Goal: Information Seeking & Learning: Learn about a topic

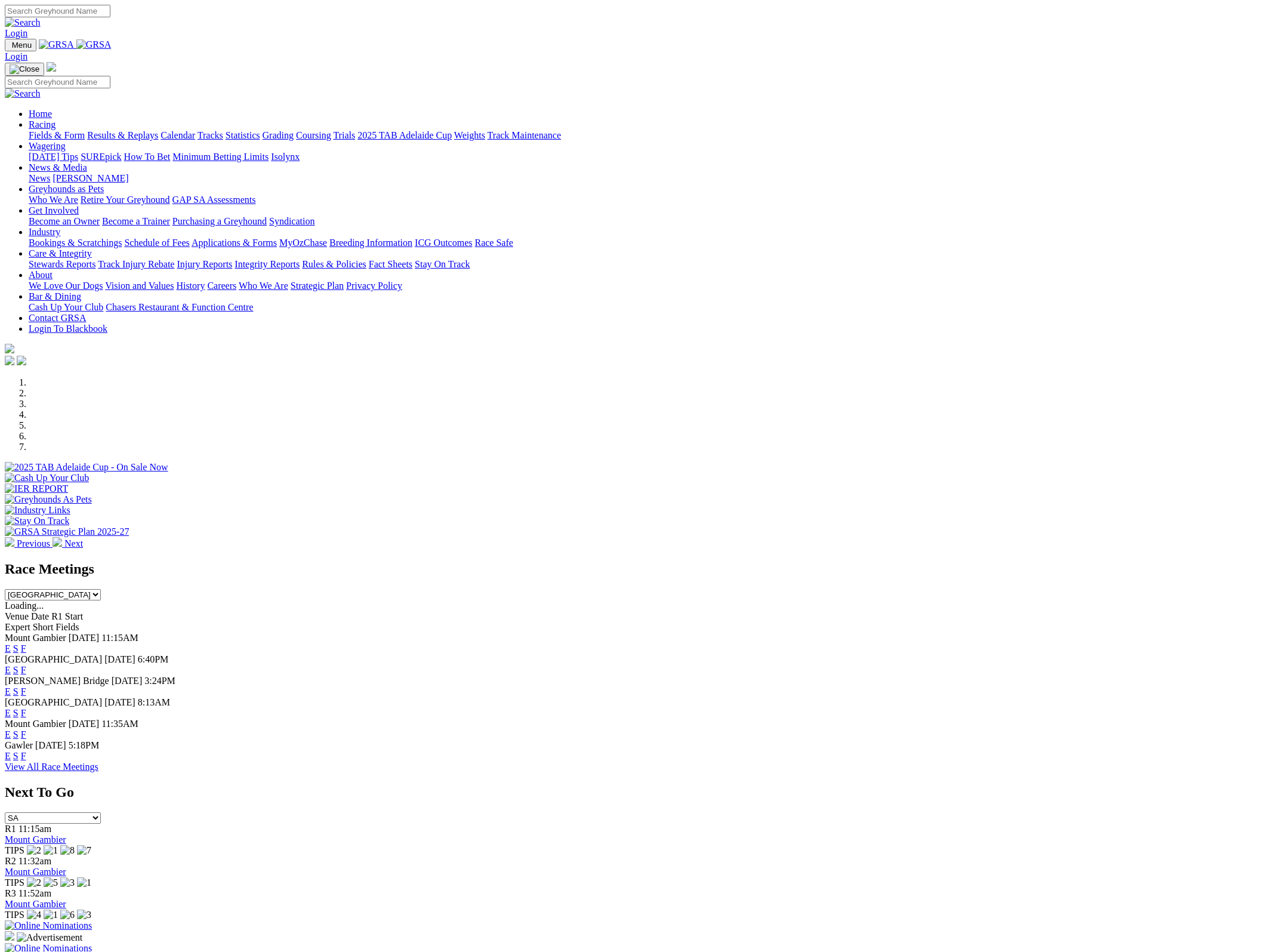
select select "NSW"
click at [44, 835] on link "Gunnedah" at bounding box center [24, 839] width 39 height 10
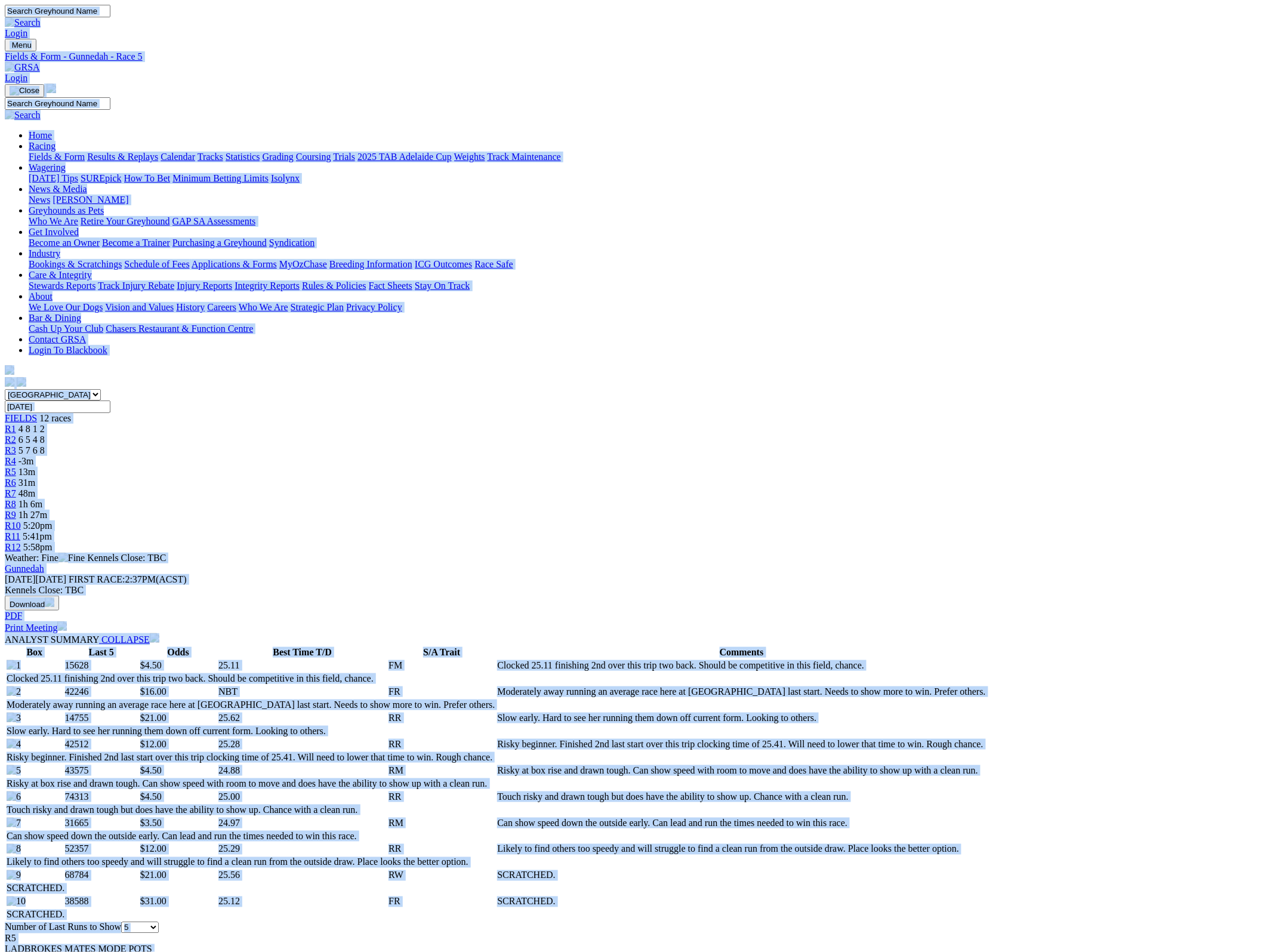
click at [631, 477] on div "R6 31m" at bounding box center [632, 483] width 1255 height 11
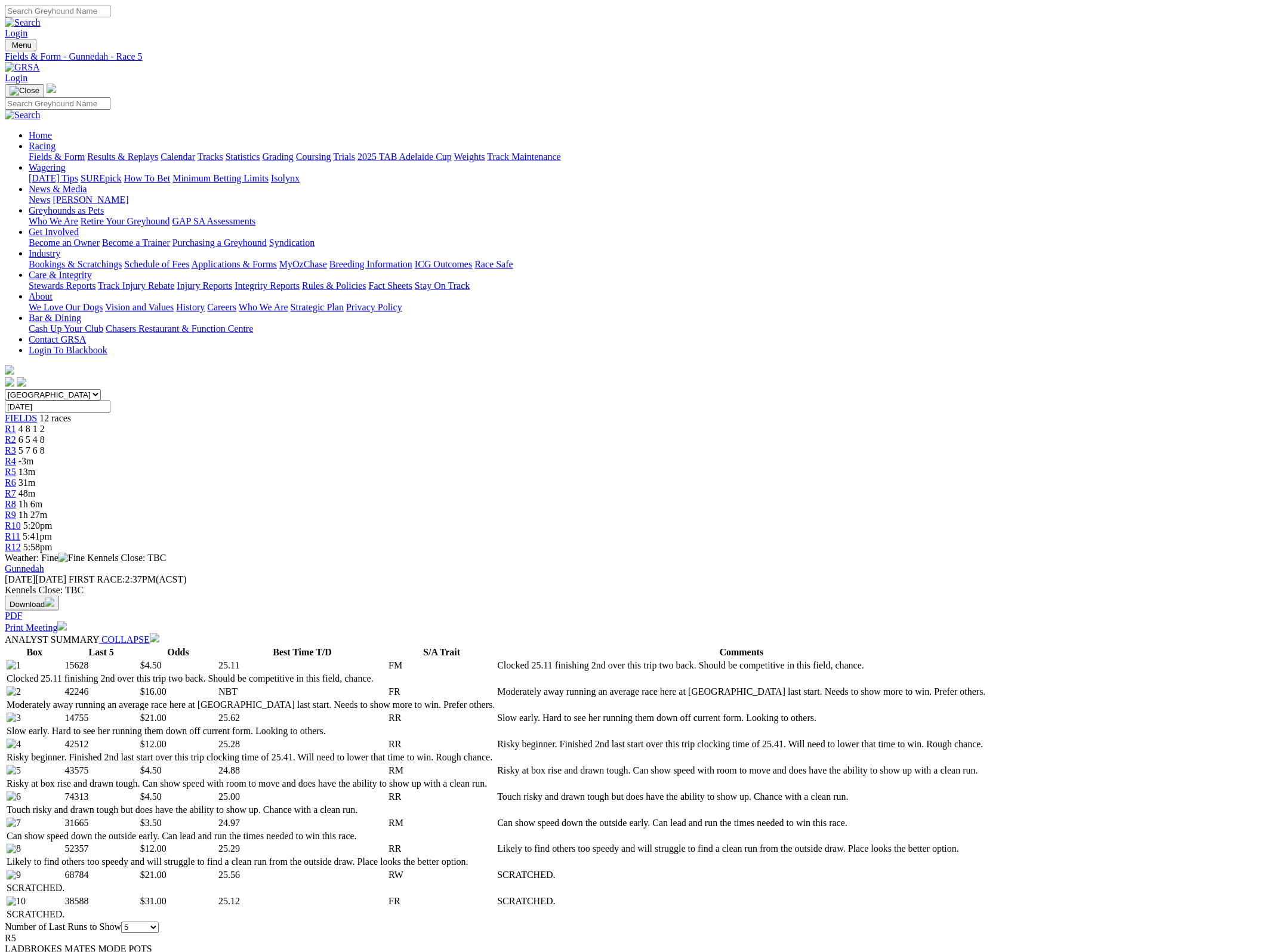
click at [35, 477] on span "31m" at bounding box center [27, 482] width 17 height 10
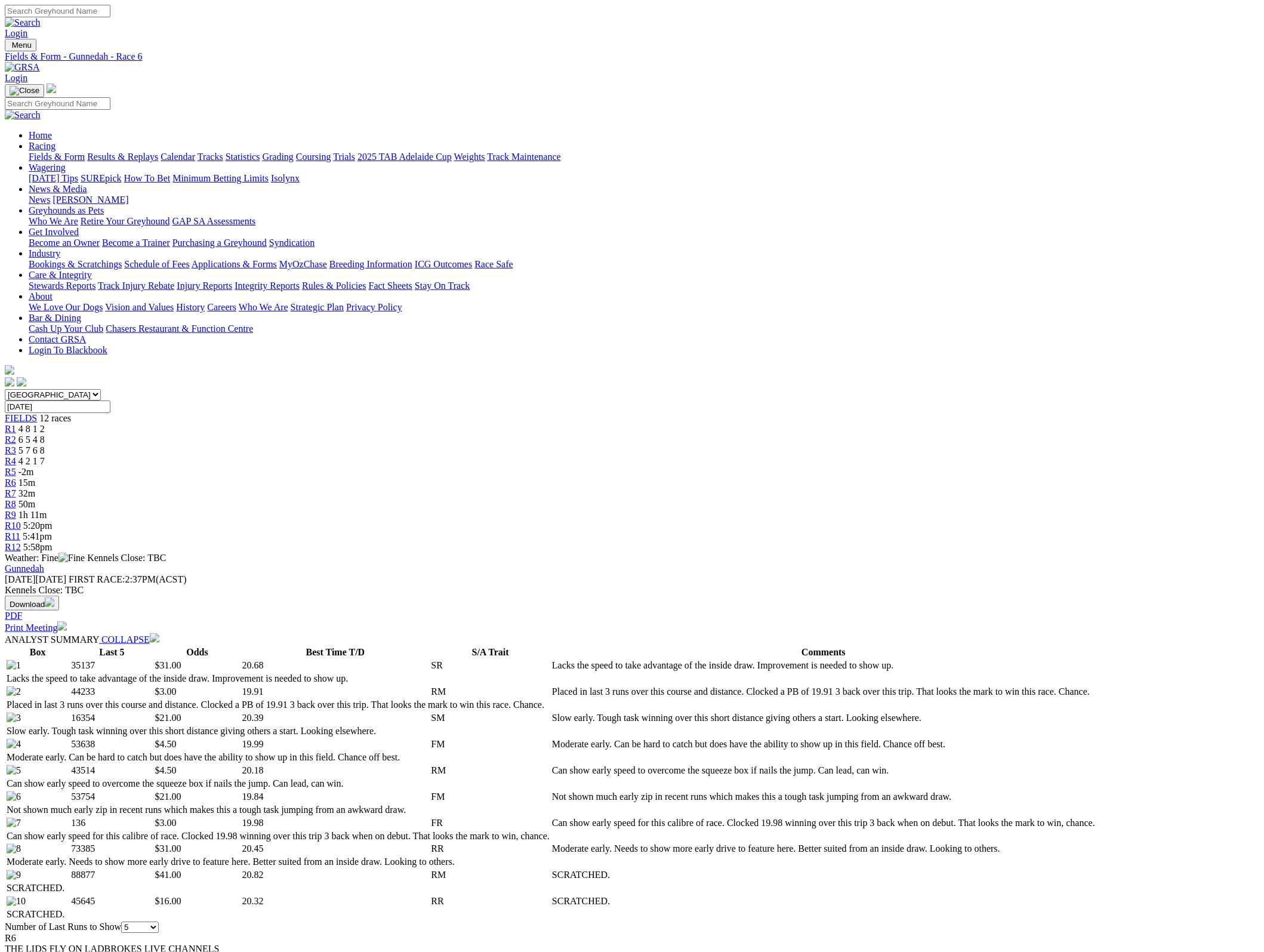
click at [854, 712] on td "Slow early. Tough task winning over this short distance giving others a start. …" at bounding box center [824, 718] width 545 height 12
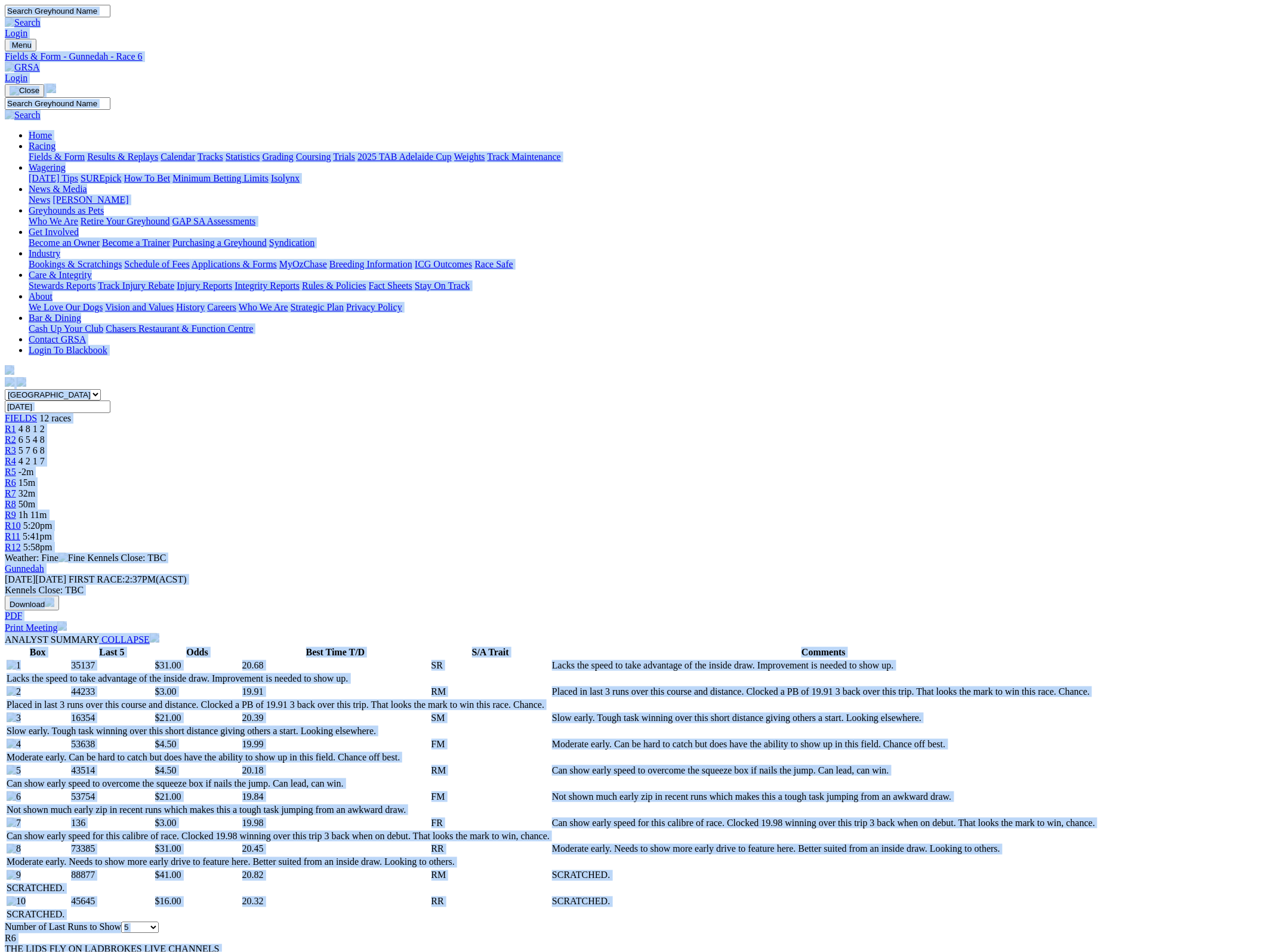
copy body "Login Menu Fields & Form - Gunnedah - Race 6 Login Home Racing Fields & Form Re…"
click at [40, 62] on img at bounding box center [22, 67] width 35 height 11
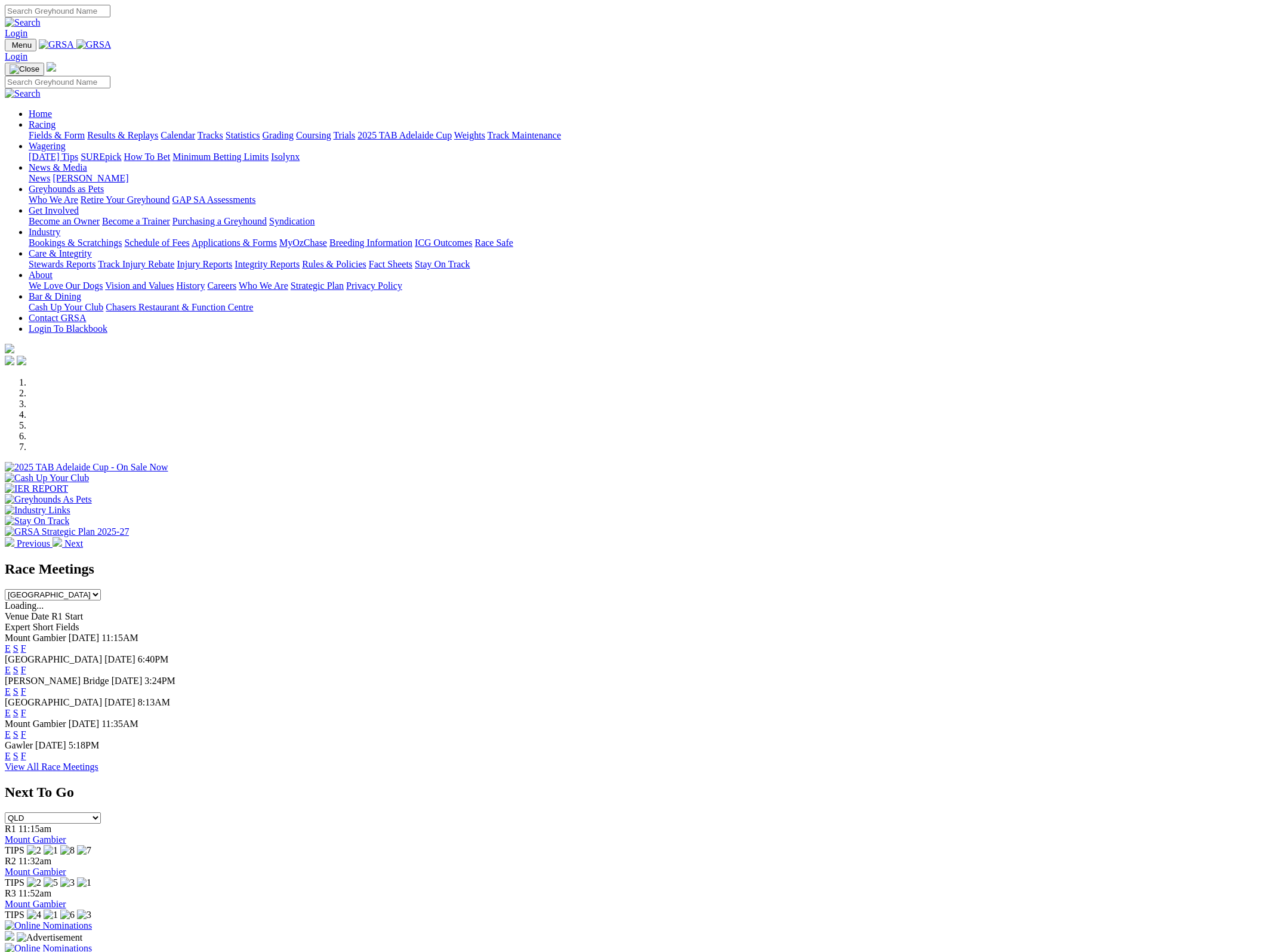
click at [101, 813] on select "SA NSW NT QLD TAS VIC WA" at bounding box center [52, 818] width 96 height 12
drag, startPoint x: 990, startPoint y: 476, endPoint x: 990, endPoint y: 483, distance: 7.0
click at [101, 813] on select "SA NSW NT QLD TAS VIC WA" at bounding box center [52, 818] width 96 height 12
select select "QLD"
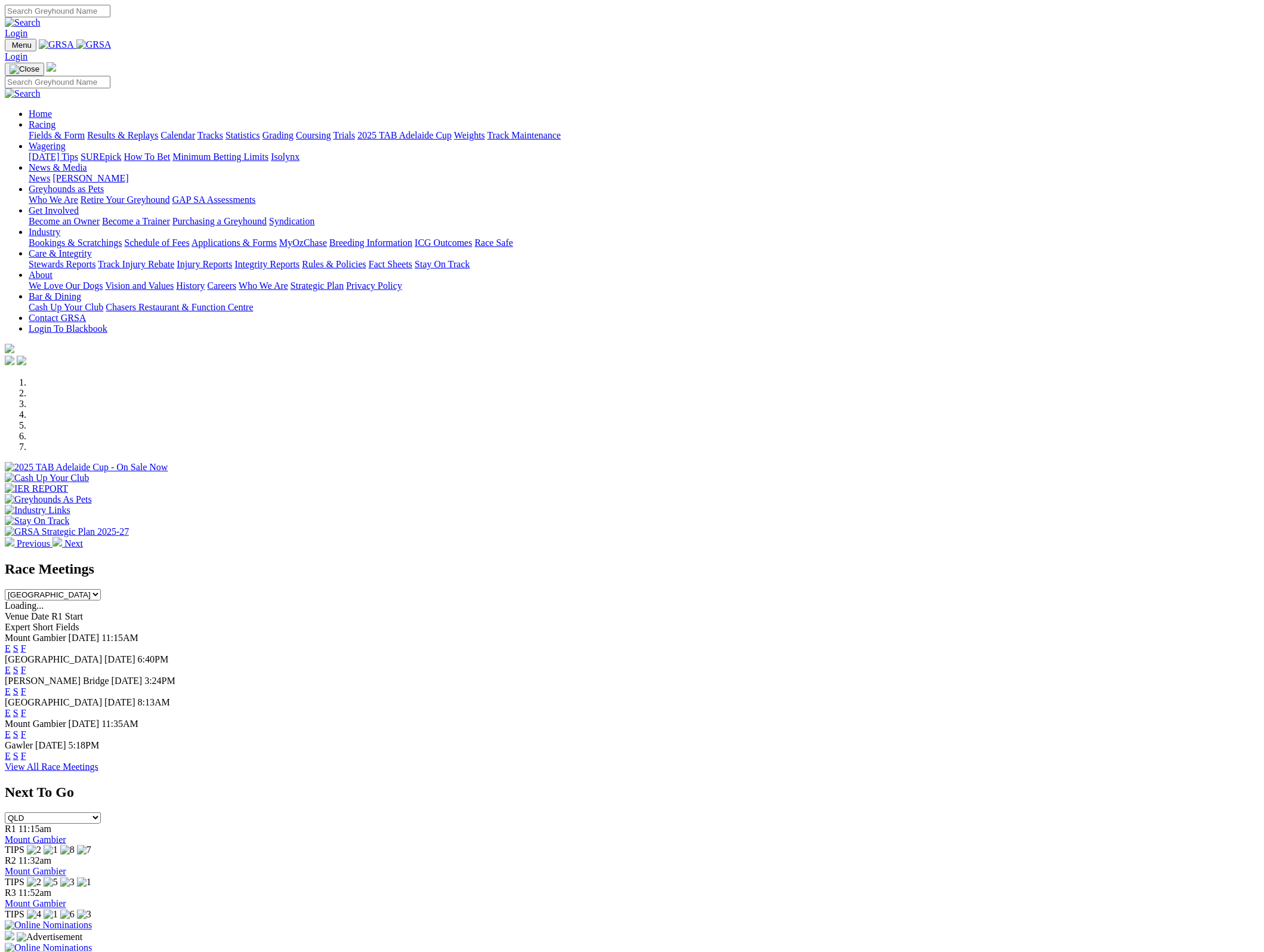
click at [101, 813] on select "SA NSW NT QLD TAS VIC WA" at bounding box center [52, 818] width 96 height 12
click at [922, 824] on div "R6 4m Q1 Lakeside TIPS" at bounding box center [632, 840] width 1255 height 32
click at [940, 824] on div "R6 4m Q1 Lakeside TIPS" at bounding box center [632, 840] width 1255 height 32
click at [53, 835] on link "Q1 Lakeside" at bounding box center [28, 839] width 49 height 10
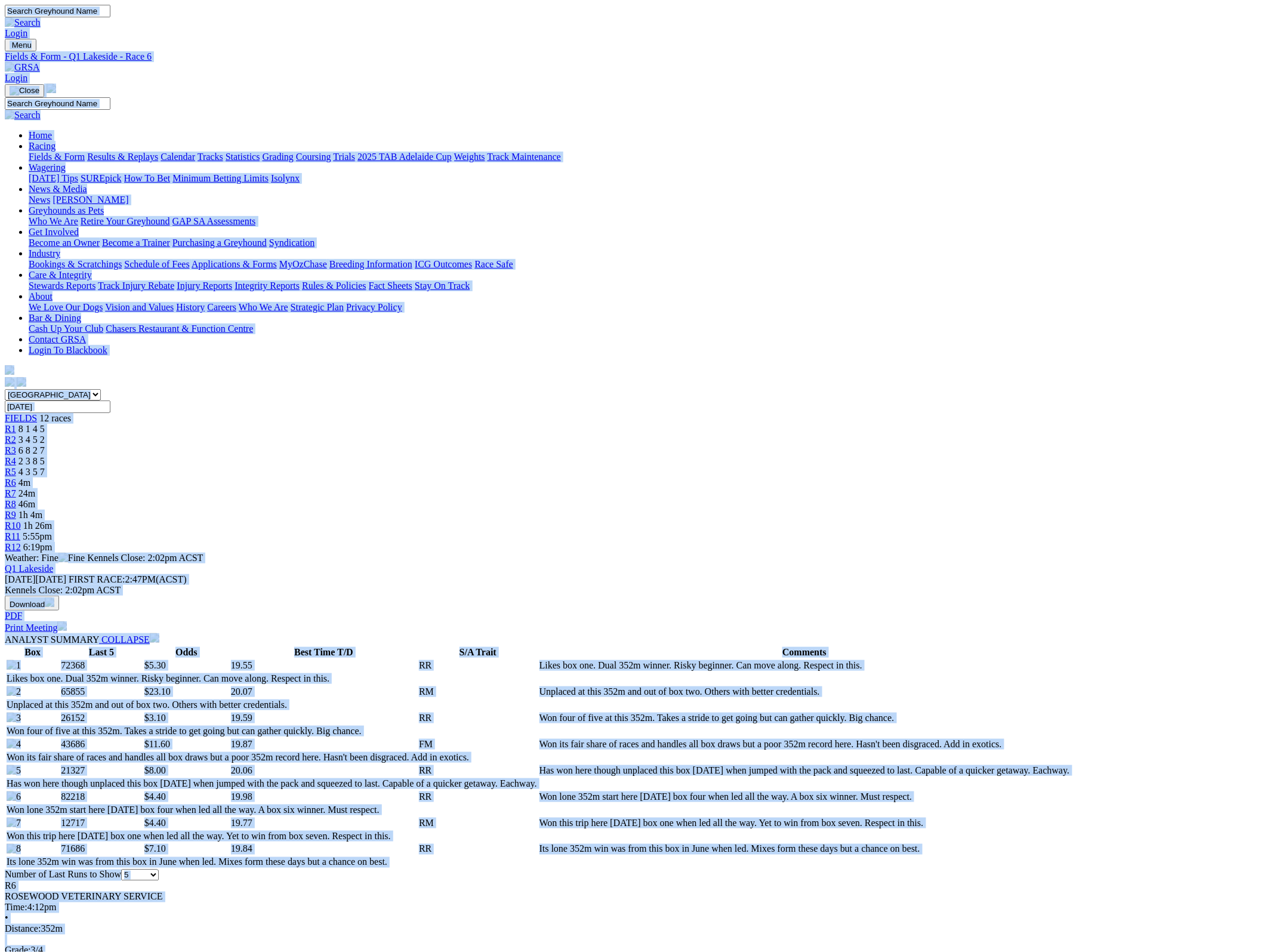
click at [40, 62] on img at bounding box center [22, 67] width 35 height 11
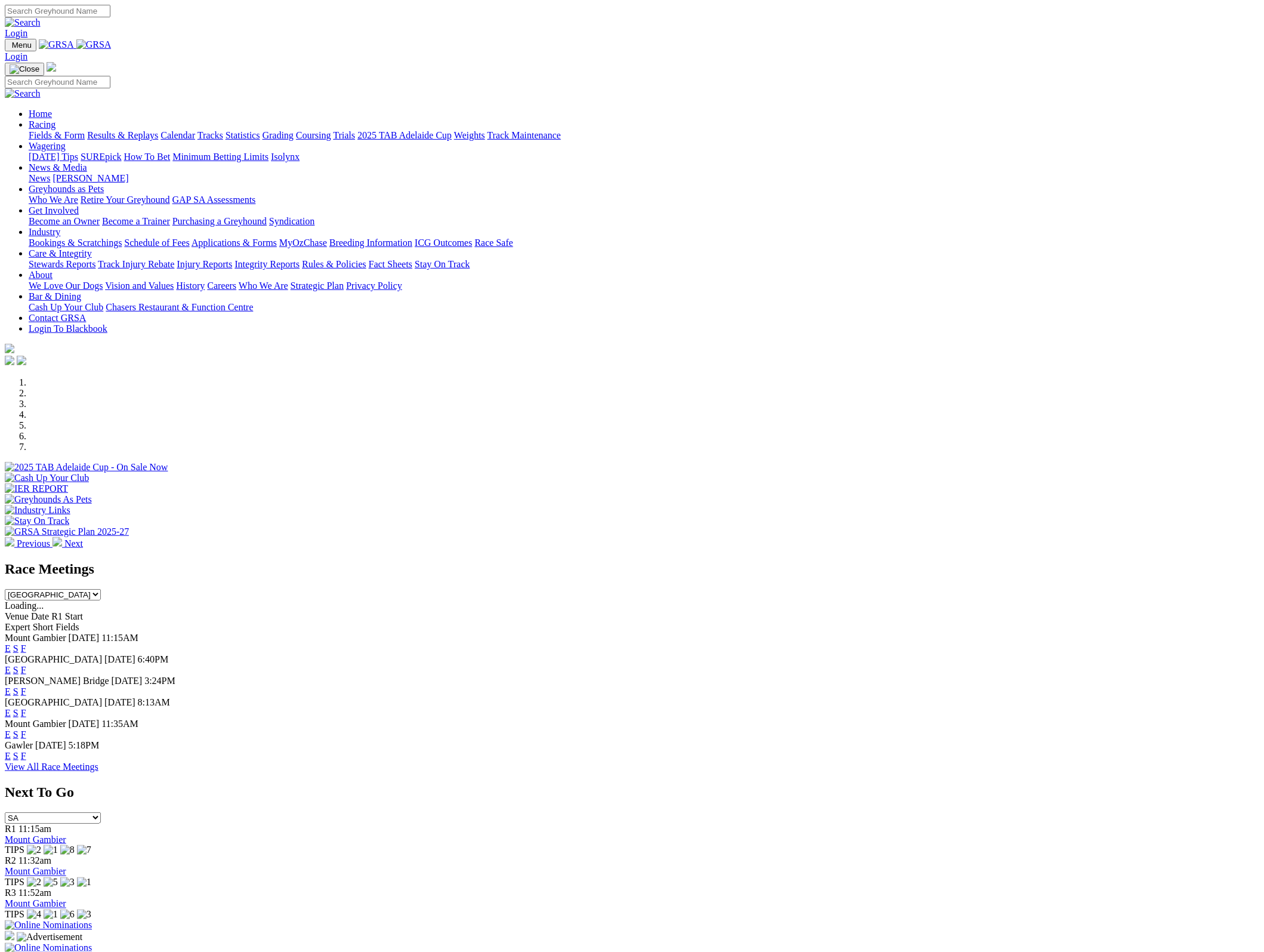
click at [101, 813] on select "SA [GEOGRAPHIC_DATA] [GEOGRAPHIC_DATA] [GEOGRAPHIC_DATA] [GEOGRAPHIC_DATA] [GEO…" at bounding box center [52, 818] width 96 height 12
select select "[GEOGRAPHIC_DATA]"
click at [101, 813] on select "SA [GEOGRAPHIC_DATA] [GEOGRAPHIC_DATA] [GEOGRAPHIC_DATA] [GEOGRAPHIC_DATA] [GEO…" at bounding box center [52, 818] width 96 height 12
click at [44, 835] on link "Gunnedah" at bounding box center [24, 839] width 39 height 10
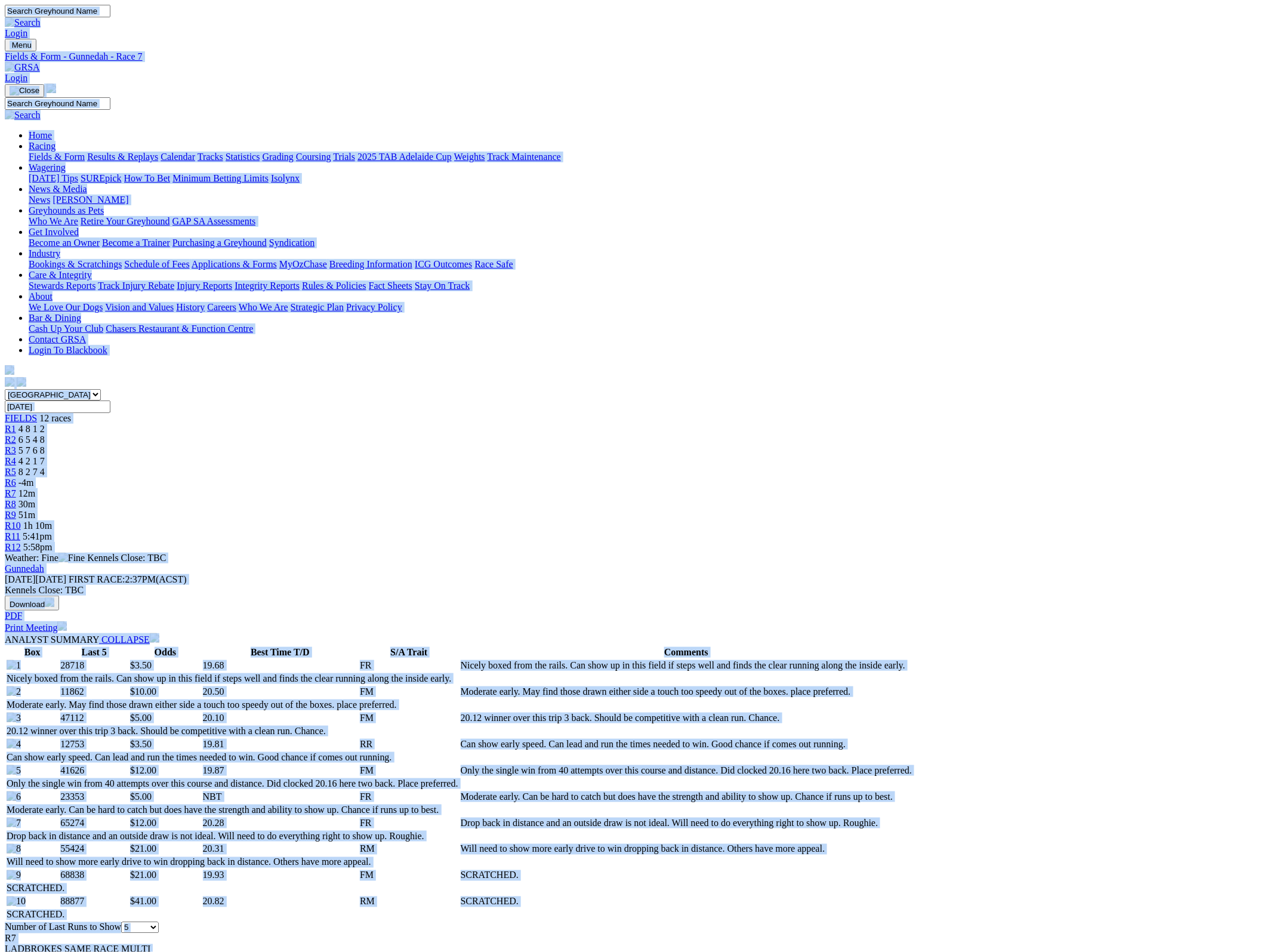
copy body "Login Menu Fields & Form - Gunnedah - Race 7 Login Home Racing Fields & Form Re…"
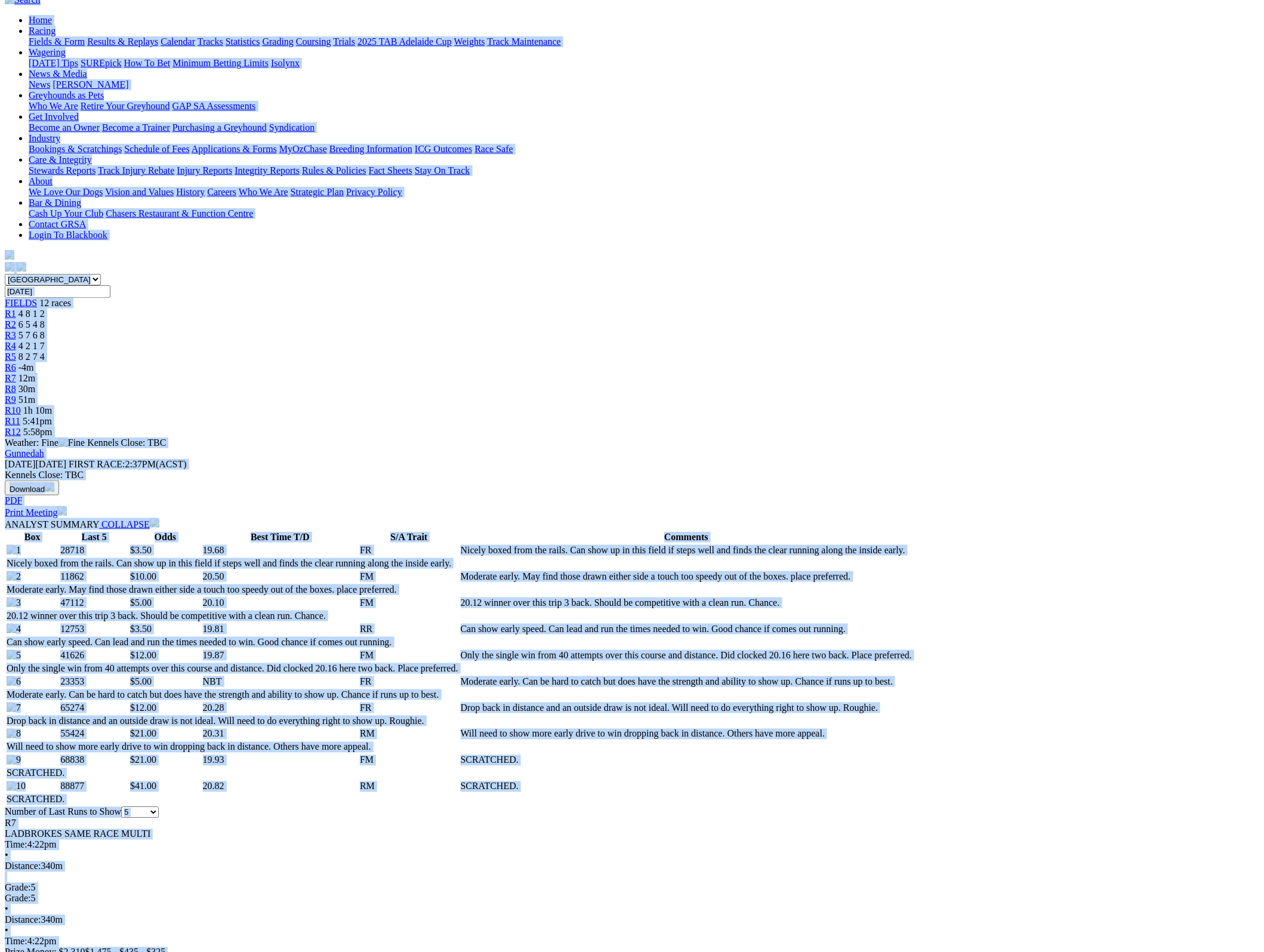
scroll to position [298, 0]
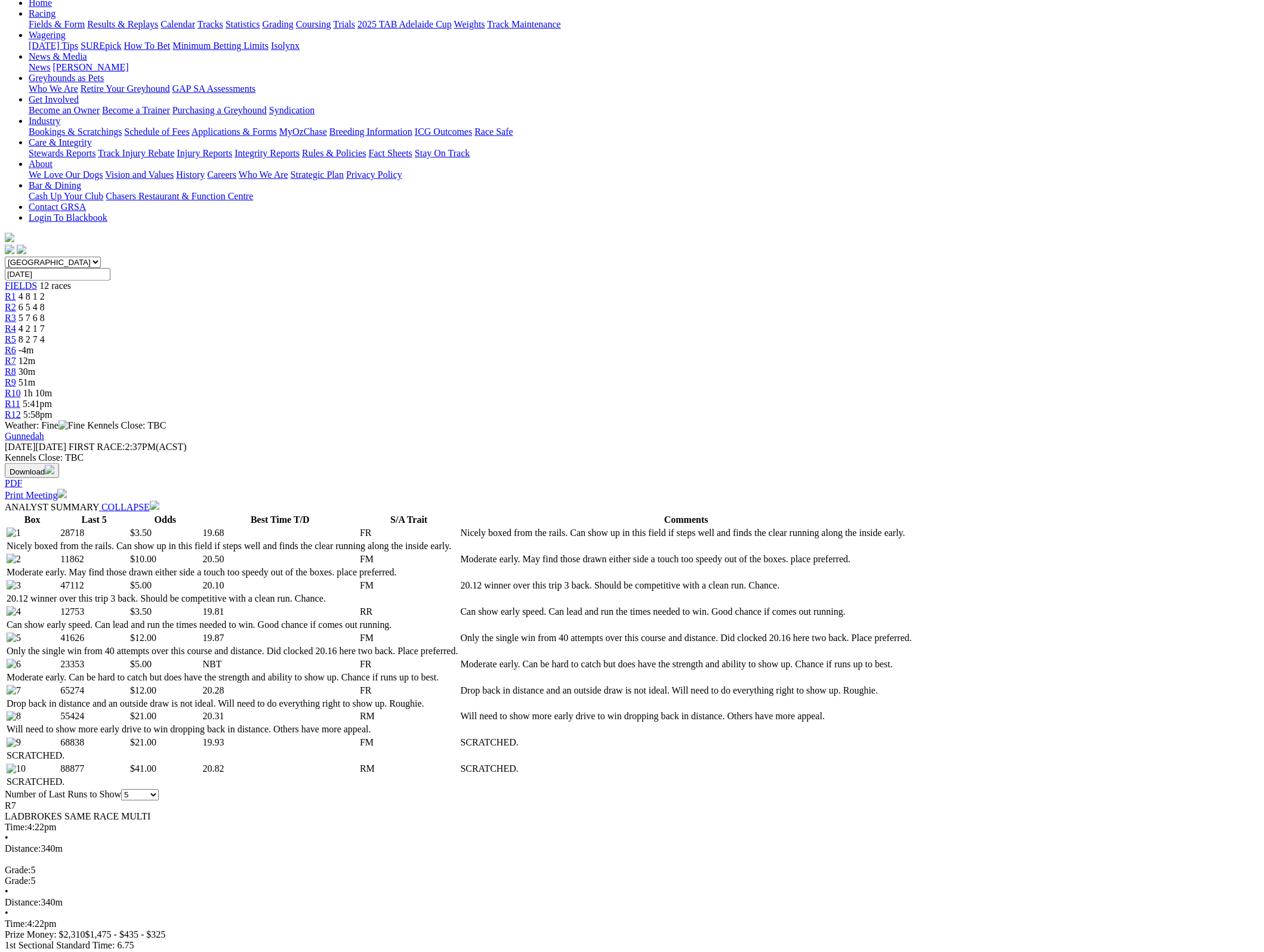
scroll to position [0, 0]
